Goal: Information Seeking & Learning: Learn about a topic

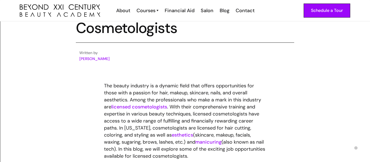
scroll to position [185, 0]
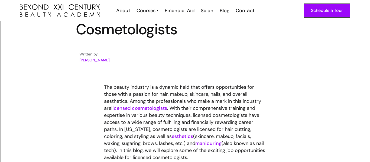
click at [77, 60] on div "Written by [PERSON_NAME]" at bounding box center [185, 57] width 218 height 12
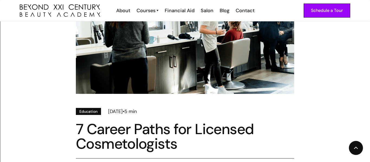
scroll to position [71, 0]
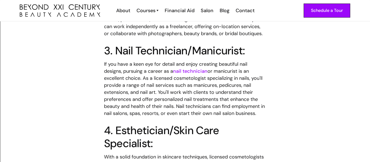
scroll to position [462, 0]
